Goal: Task Accomplishment & Management: Manage account settings

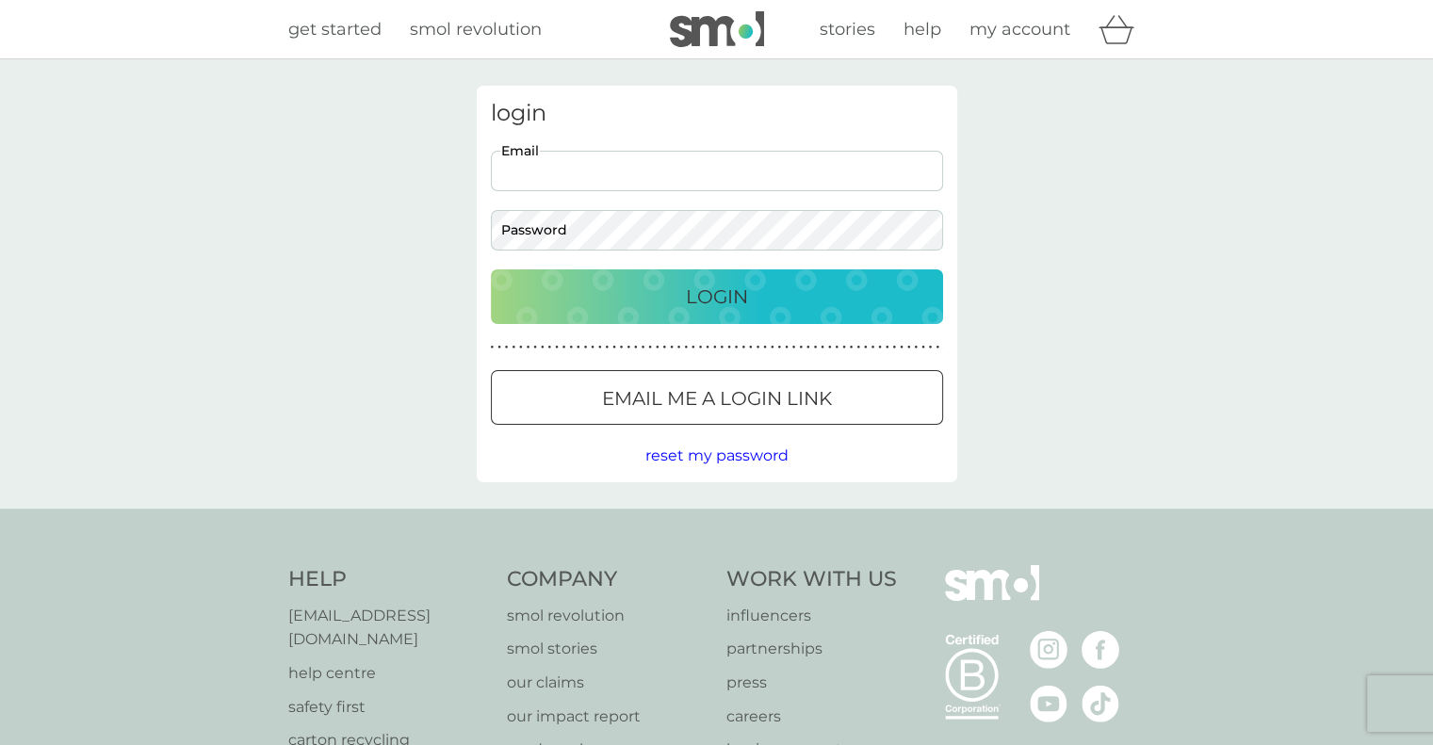
click at [652, 172] on input "Email" at bounding box center [717, 171] width 452 height 41
click at [748, 404] on div at bounding box center [717, 399] width 68 height 20
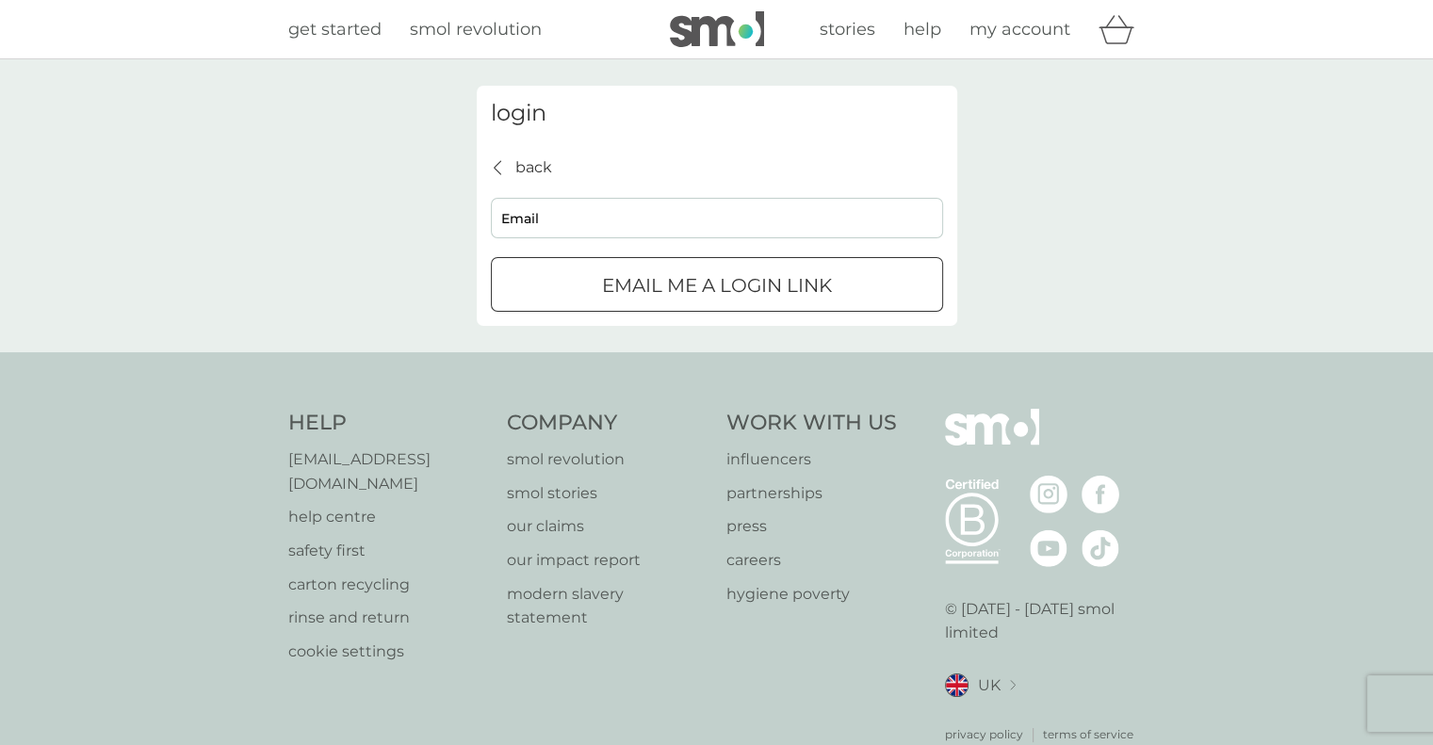
click at [607, 203] on input "Email" at bounding box center [717, 218] width 452 height 41
type input "megan@raspberrypi.com"
click at [818, 287] on p "Email me a login link" at bounding box center [717, 285] width 230 height 30
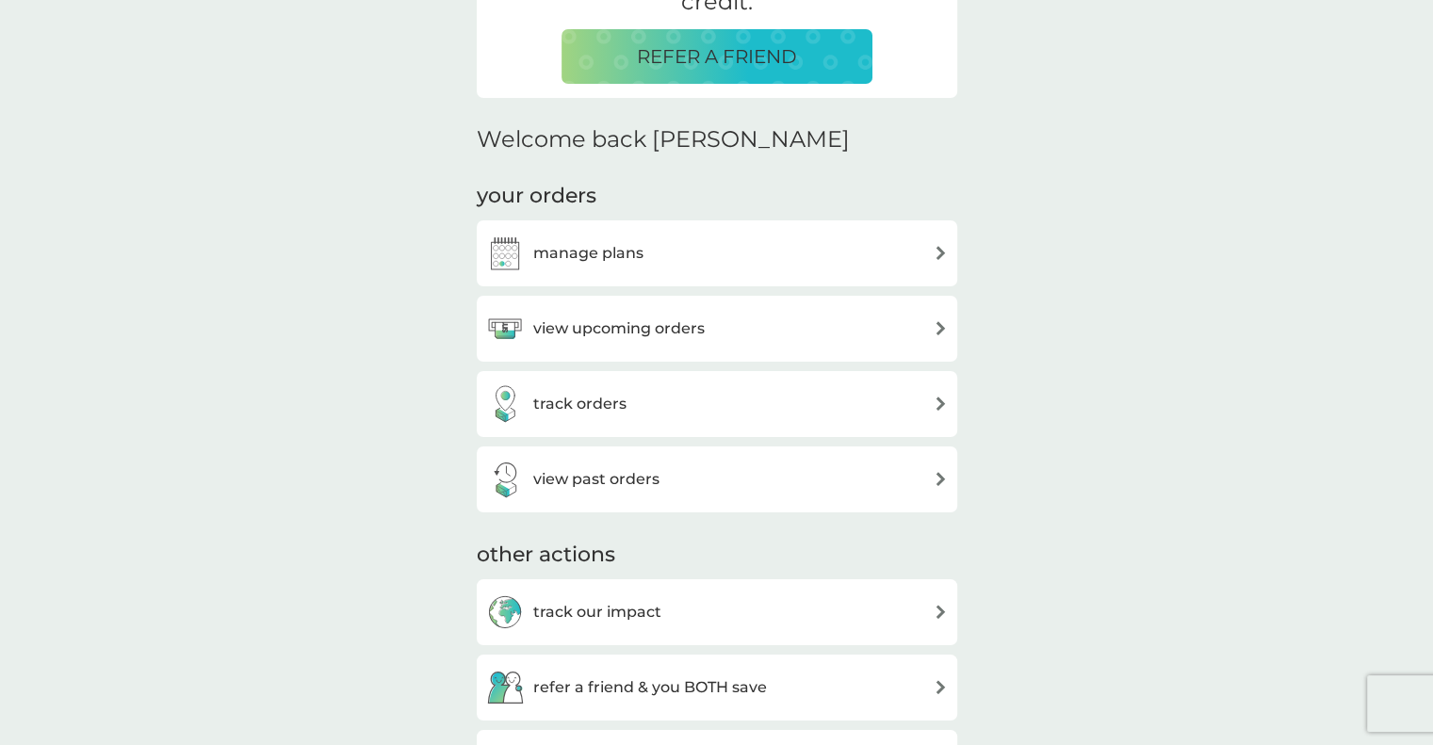
scroll to position [471, 0]
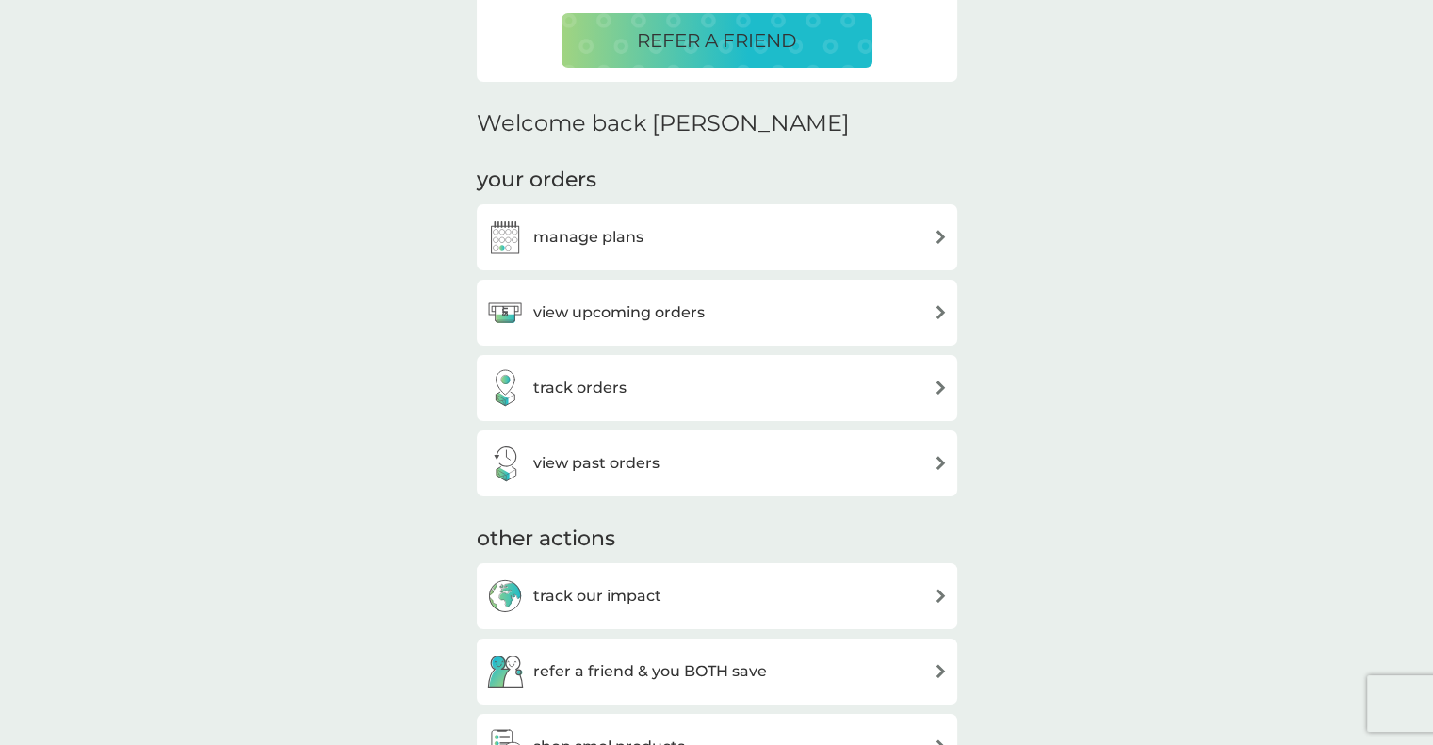
click at [860, 236] on div "manage plans" at bounding box center [717, 238] width 462 height 38
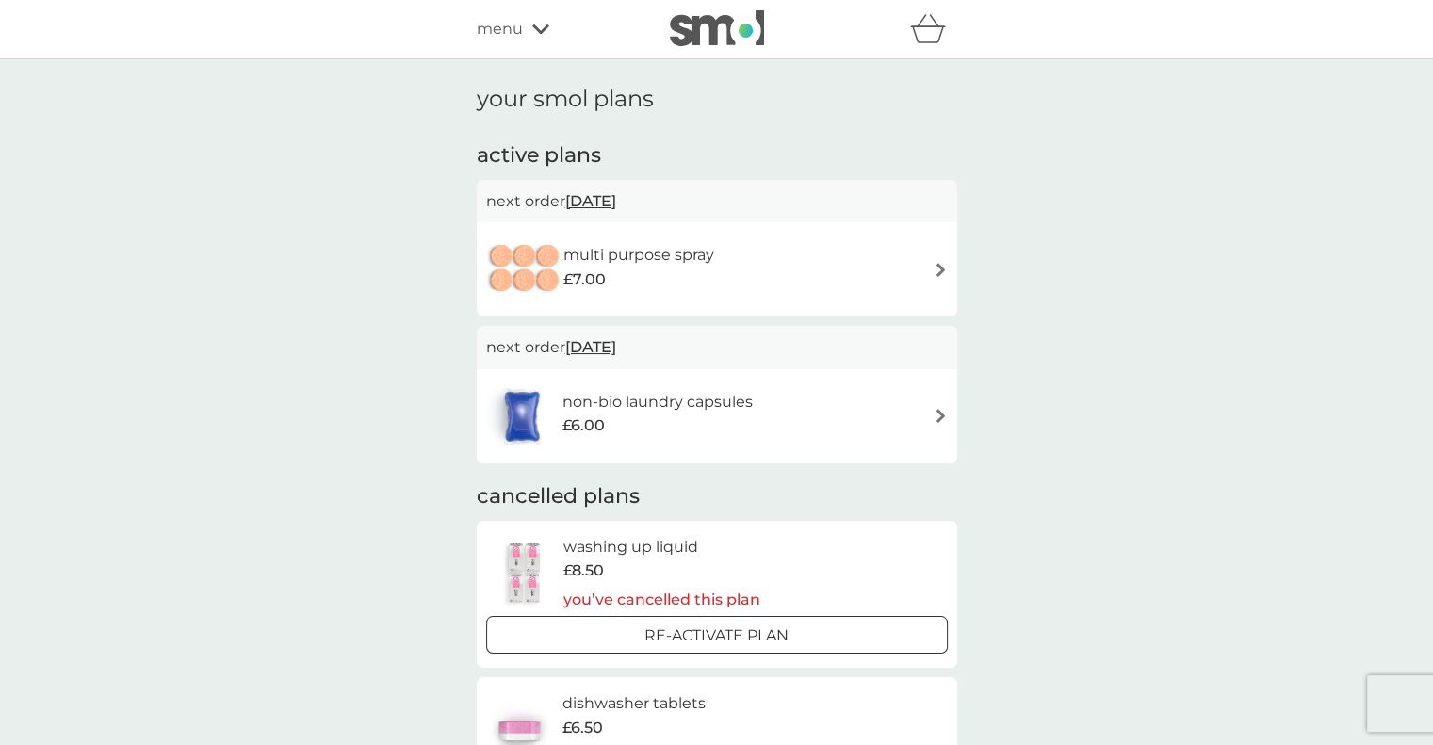
click at [519, 27] on span "menu" at bounding box center [500, 29] width 46 height 24
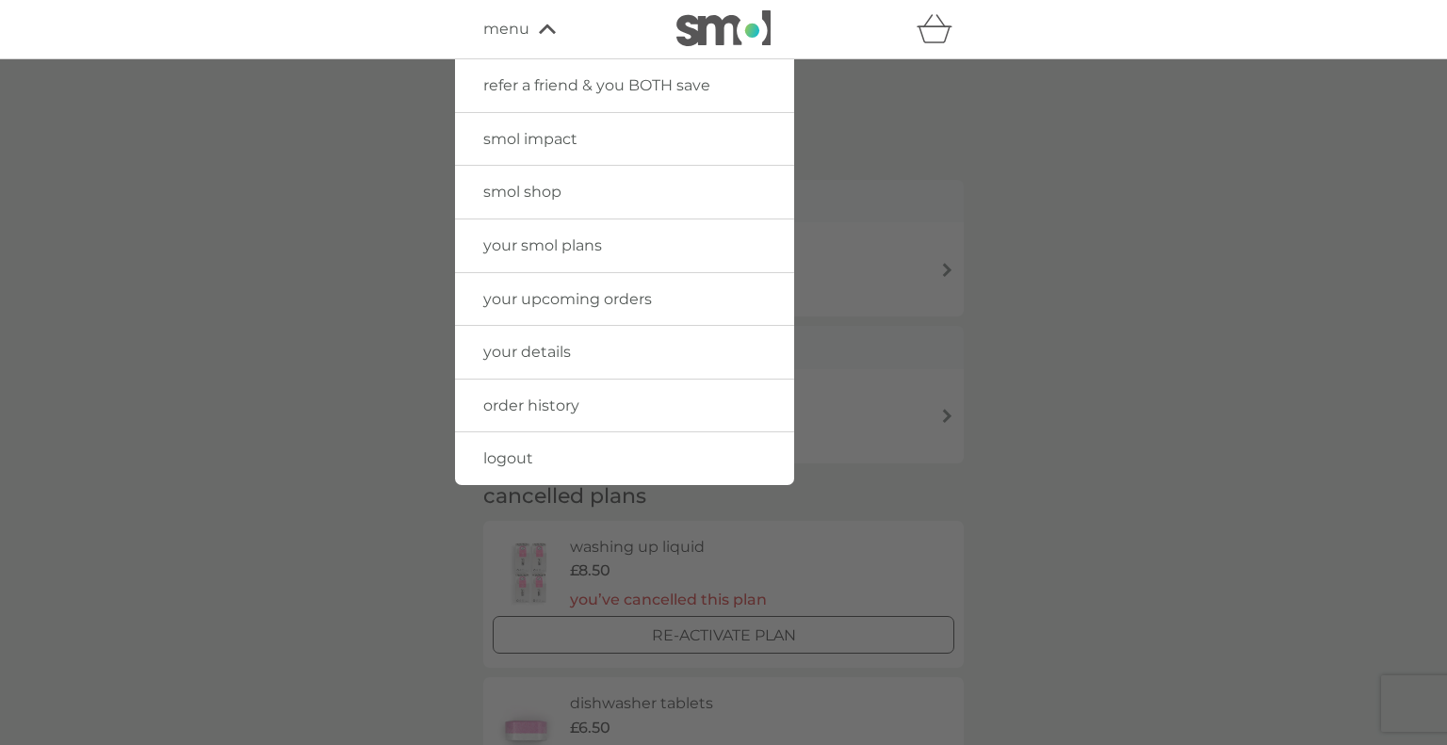
click at [506, 189] on span "smol shop" at bounding box center [522, 192] width 78 height 18
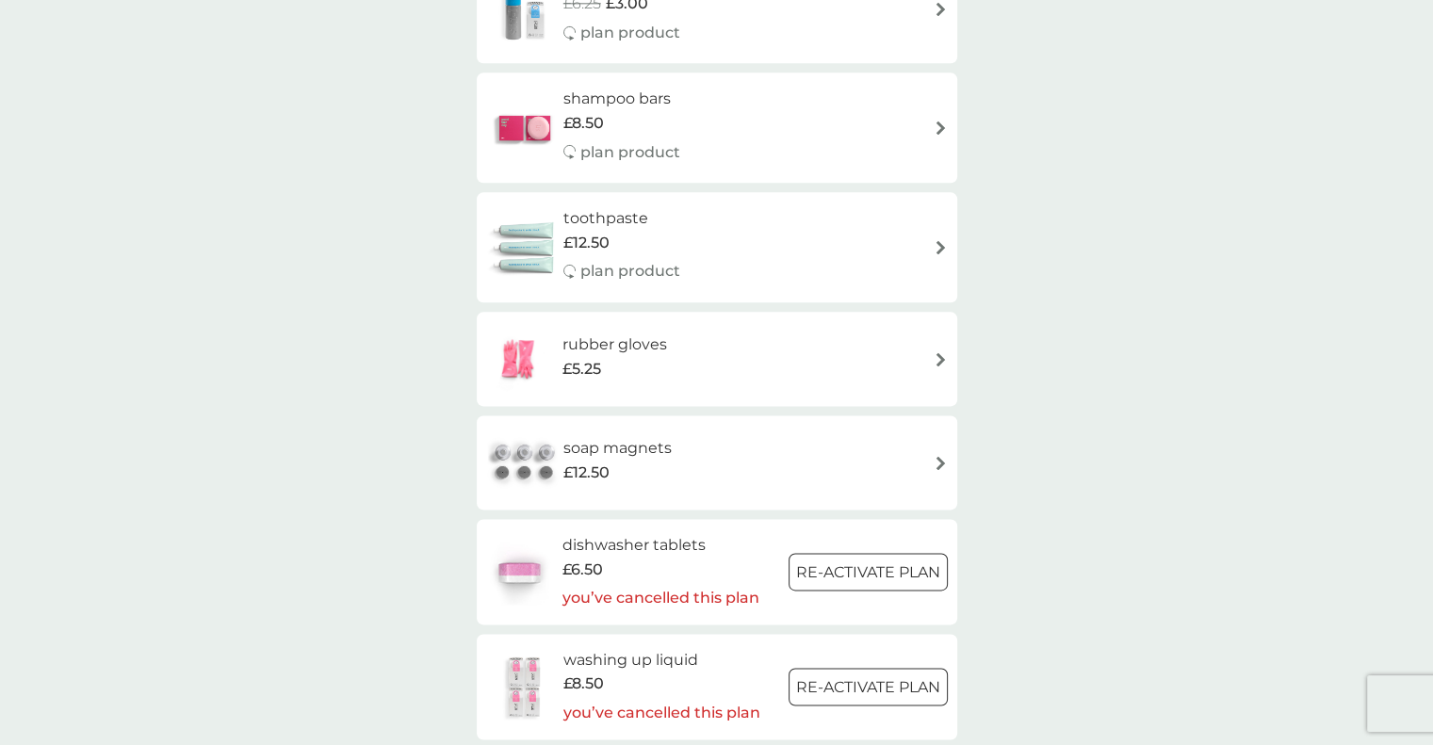
scroll to position [2732, 0]
